Goal: Information Seeking & Learning: Learn about a topic

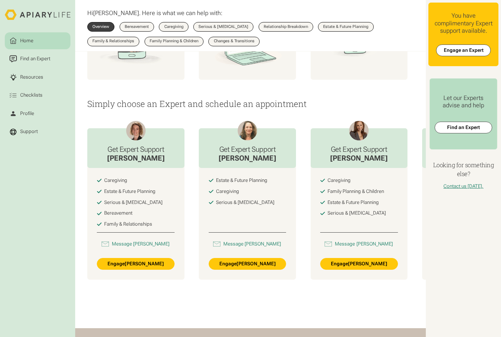
scroll to position [290, 0]
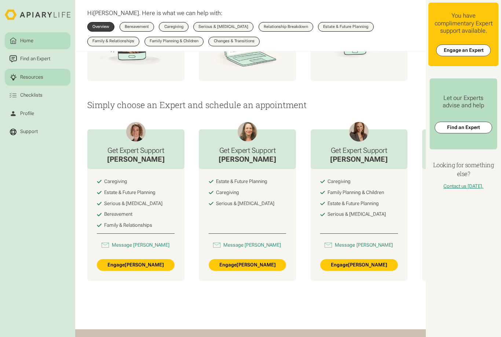
click at [25, 83] on link "Resources" at bounding box center [37, 77] width 65 height 17
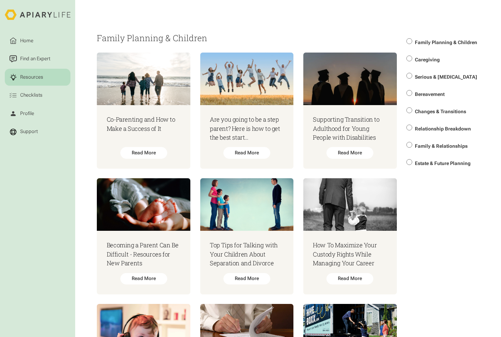
scroll to position [93, 0]
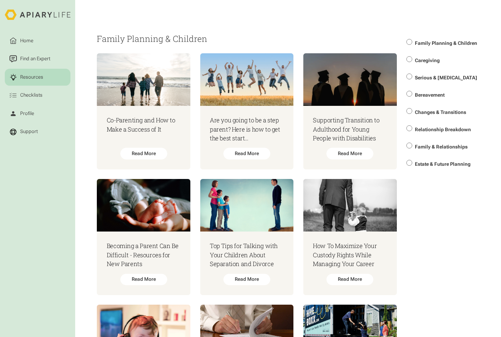
click at [457, 161] on span "Estate & Future Planning" at bounding box center [443, 164] width 56 height 6
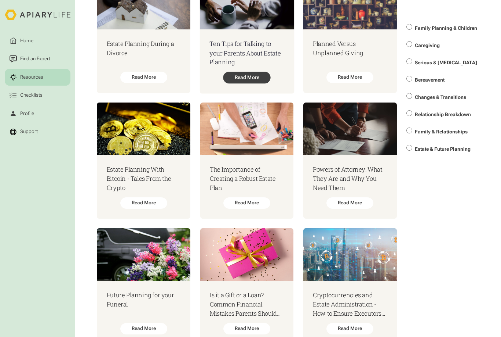
scroll to position [421, 0]
click at [251, 72] on div "Read More" at bounding box center [246, 78] width 47 height 12
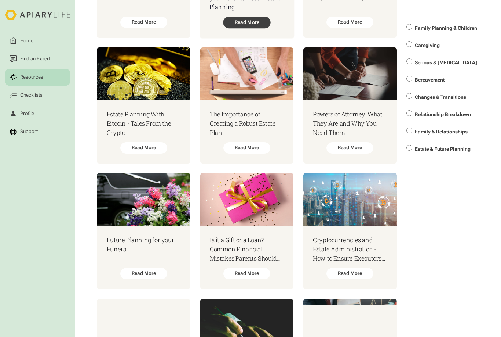
scroll to position [476, 0]
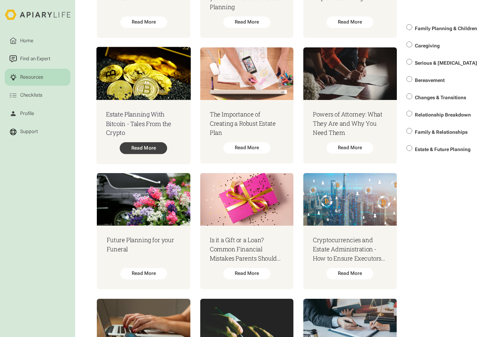
click at [148, 142] on div "Read More" at bounding box center [143, 148] width 47 height 12
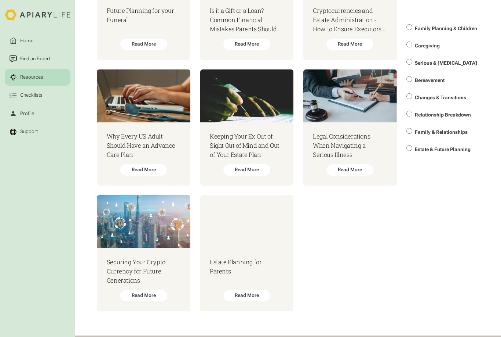
scroll to position [708, 0]
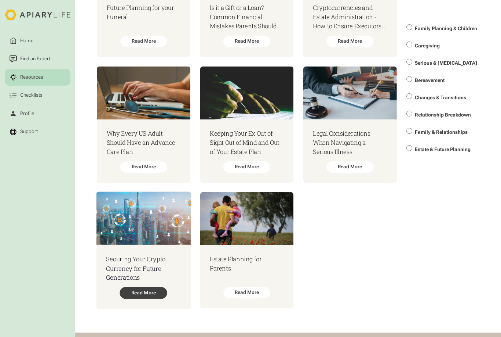
click at [154, 287] on div "Read More" at bounding box center [143, 293] width 47 height 12
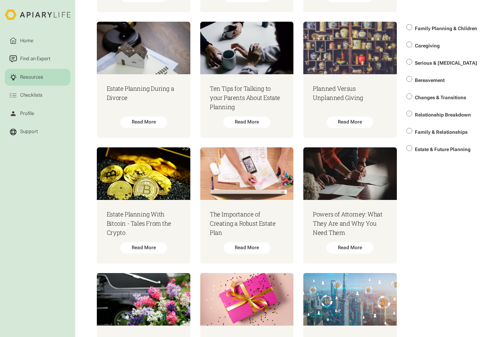
scroll to position [411, 0]
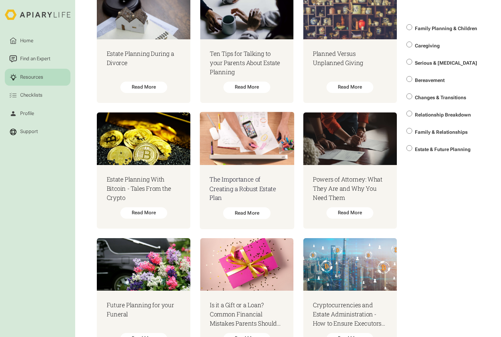
click at [248, 197] on div "The Importance of Creating a Robust Estate Plan Read More" at bounding box center [247, 197] width 94 height 64
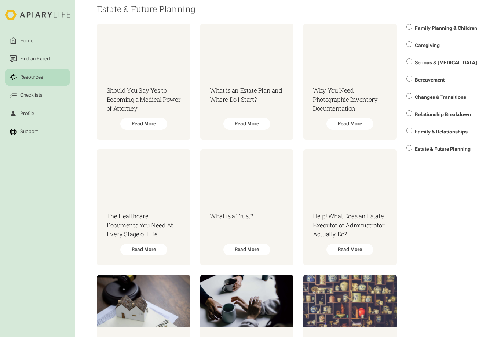
scroll to position [123, 0]
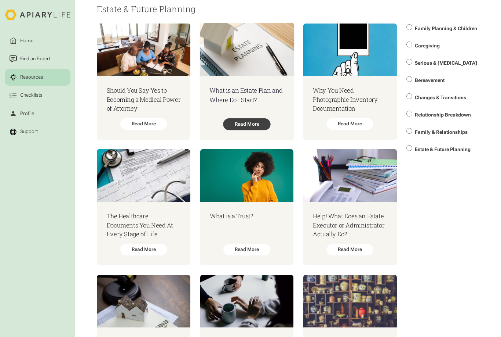
click at [248, 120] on div "Read More" at bounding box center [246, 124] width 47 height 12
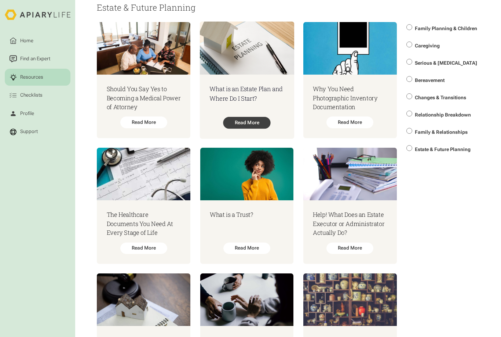
scroll to position [123, 0]
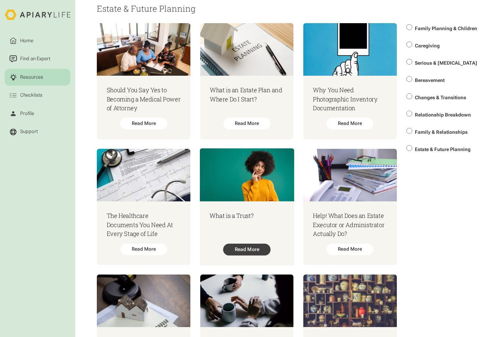
click at [244, 244] on div "Read More" at bounding box center [246, 249] width 47 height 12
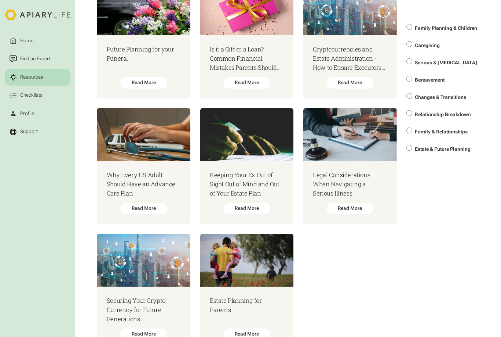
scroll to position [708, 0]
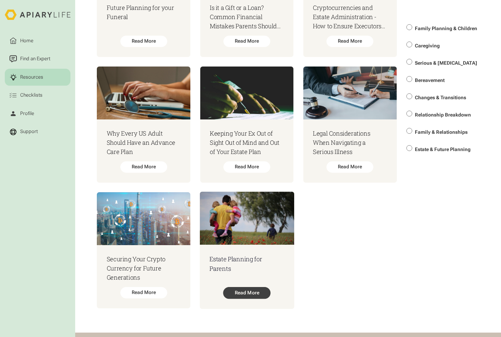
click at [258, 287] on div "Read More" at bounding box center [246, 293] width 47 height 12
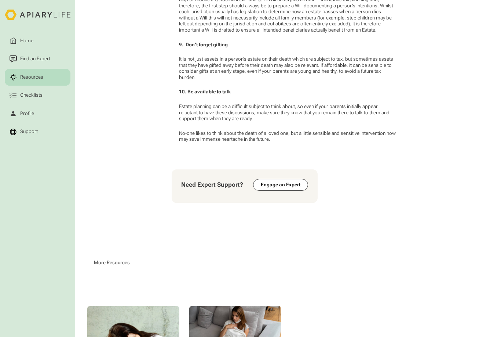
scroll to position [792, 0]
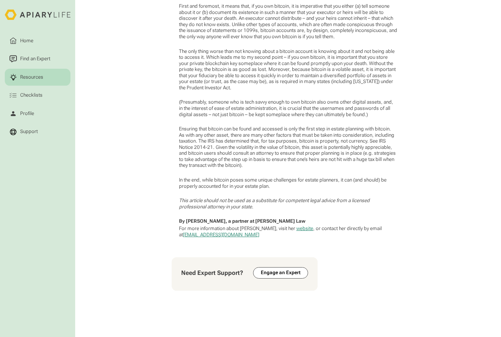
scroll to position [468, 0]
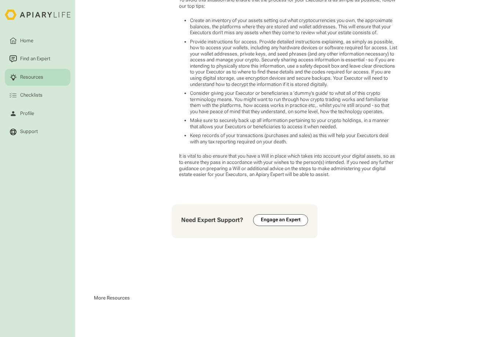
scroll to position [466, 0]
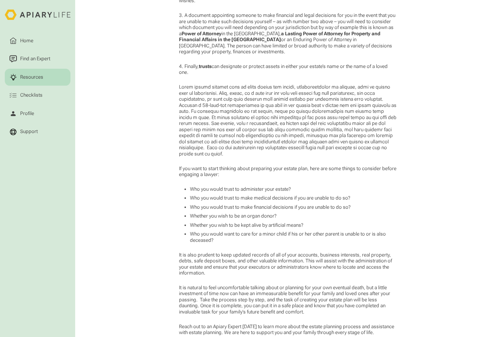
scroll to position [556, 0]
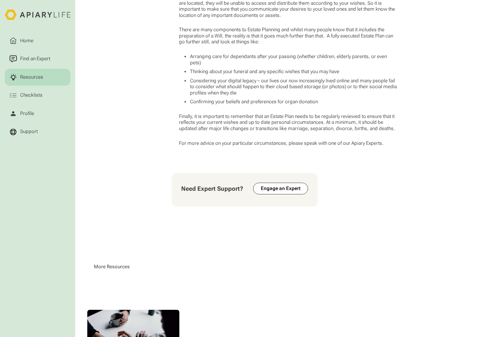
scroll to position [440, 0]
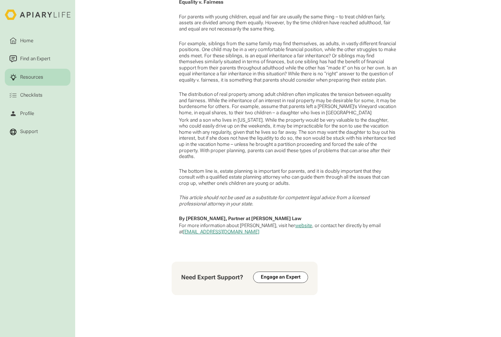
scroll to position [1381, 0]
